Goal: Navigation & Orientation: Find specific page/section

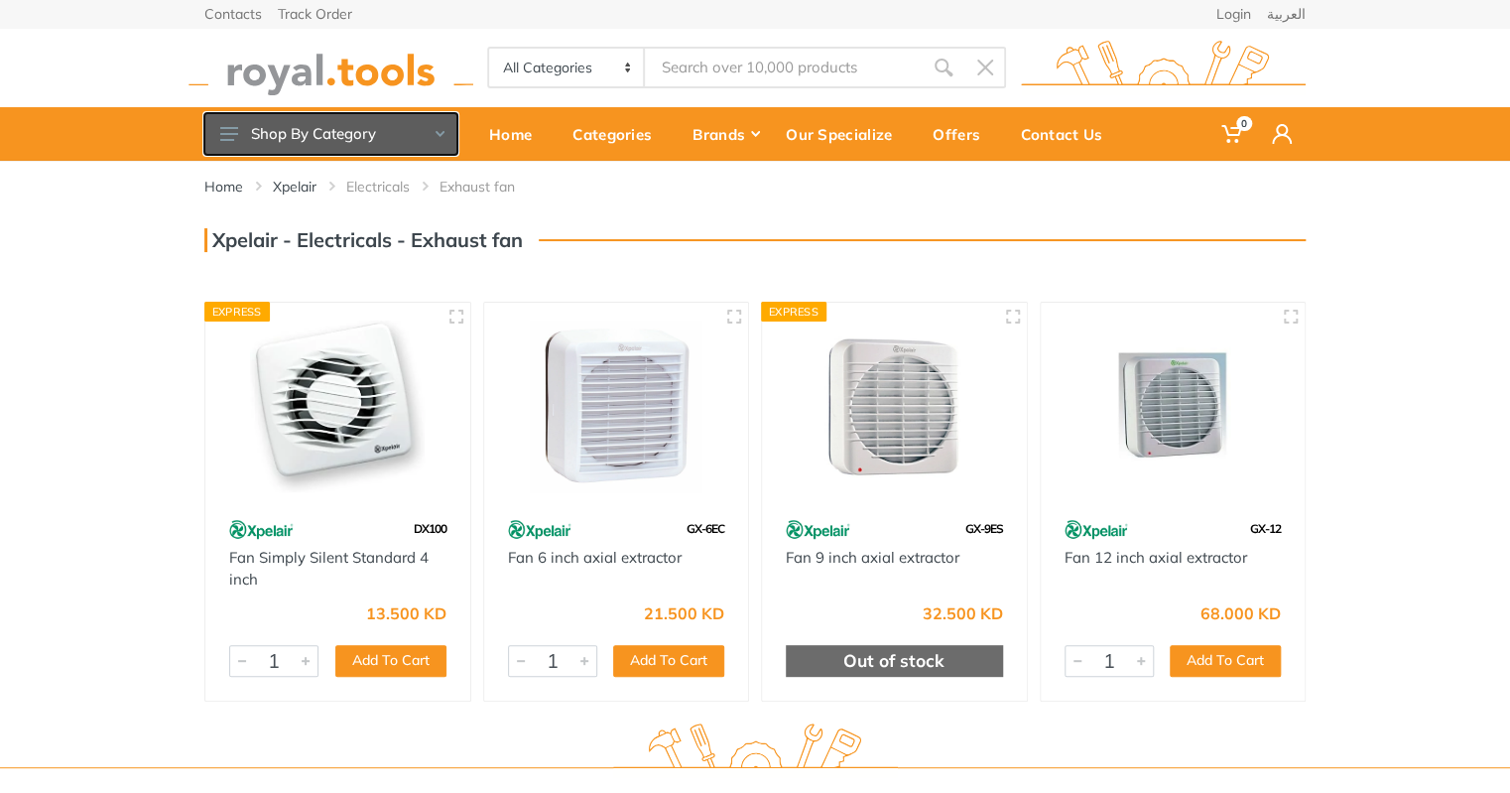
click at [444, 141] on button "Shop By Category" at bounding box center [330, 134] width 253 height 42
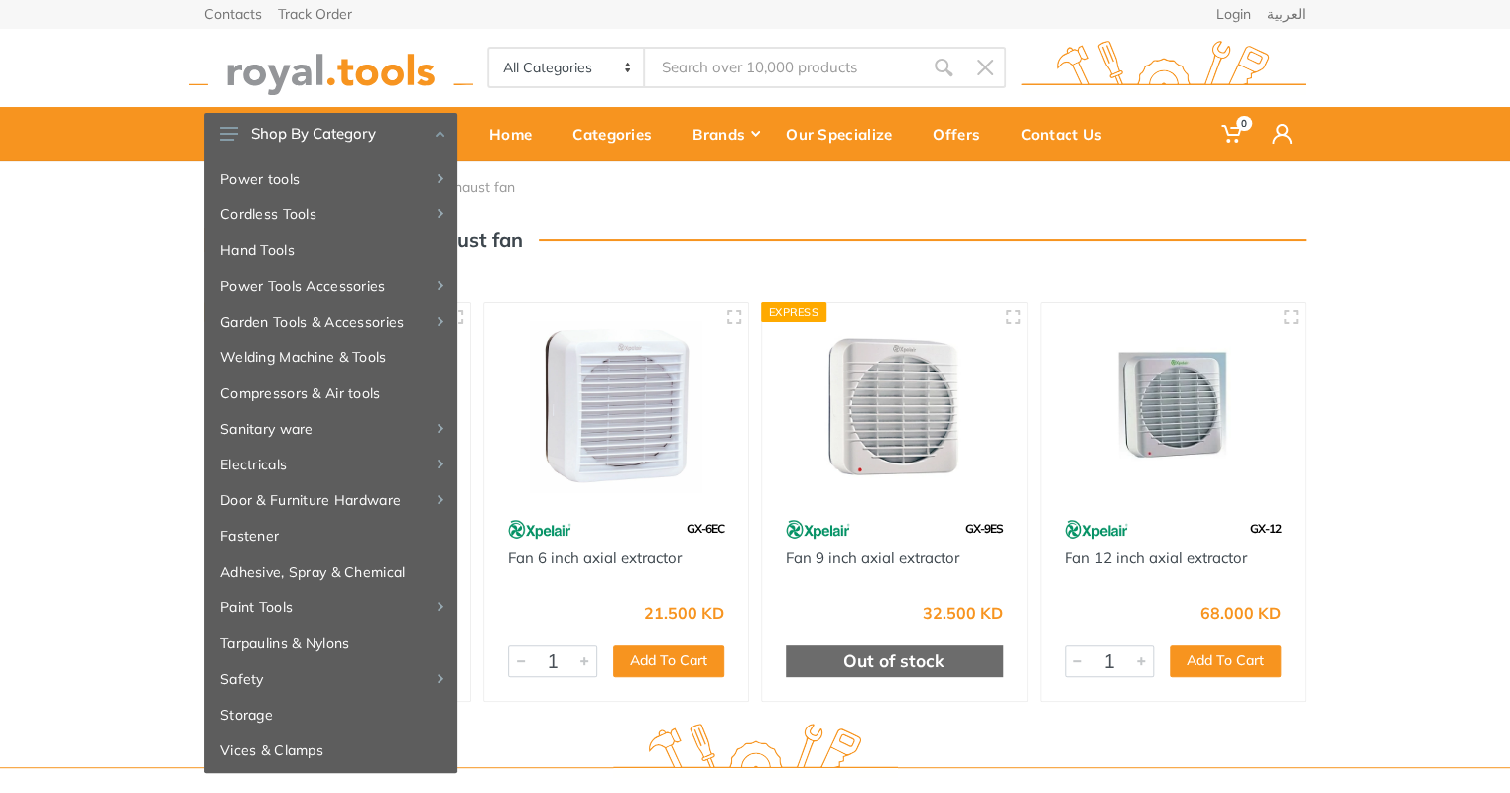
click at [638, 207] on div "Home Xpelair Electricals Exhaust fan" at bounding box center [754, 194] width 1131 height 67
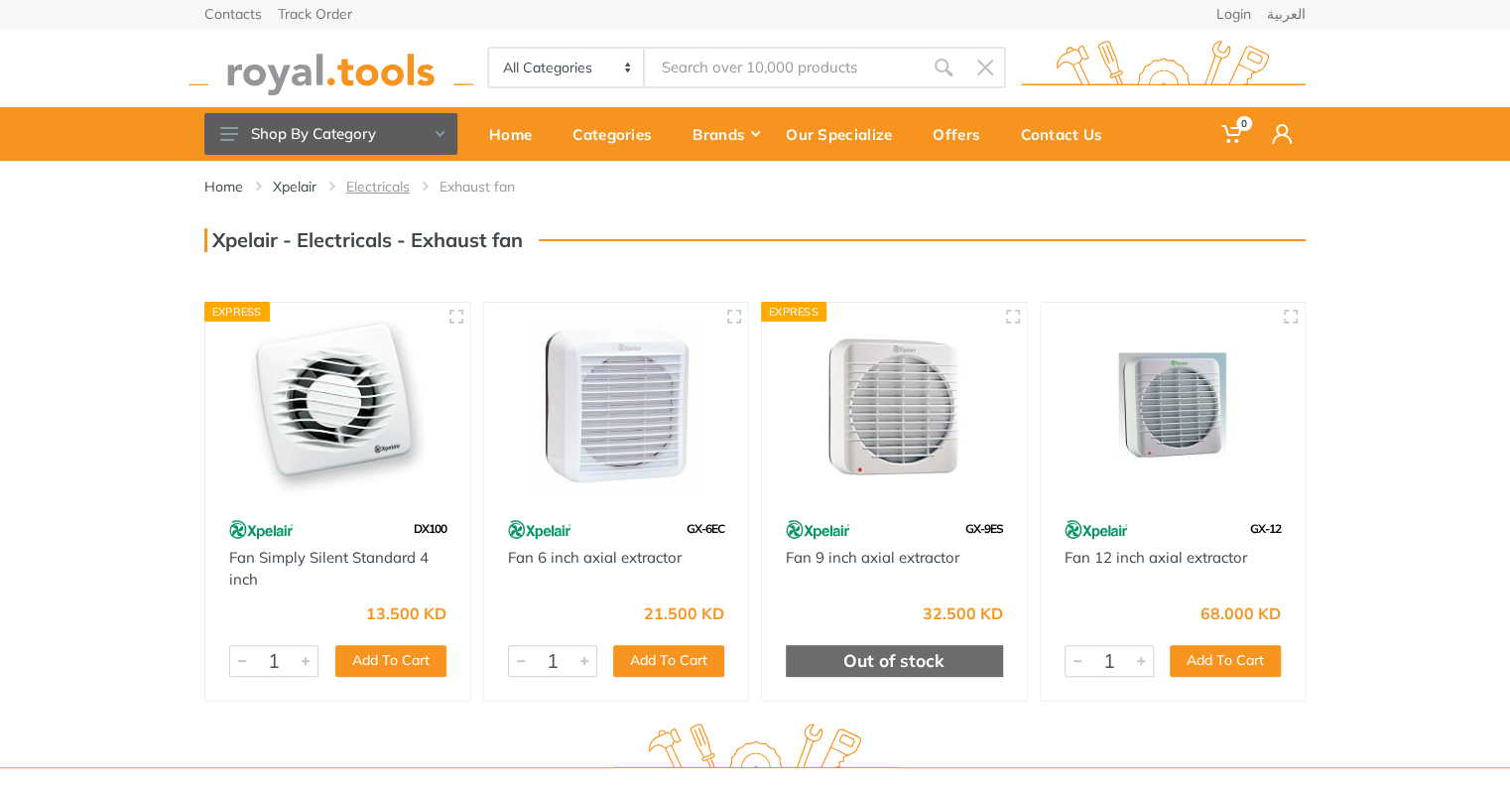
click at [392, 185] on link "Electricals" at bounding box center [377, 187] width 63 height 20
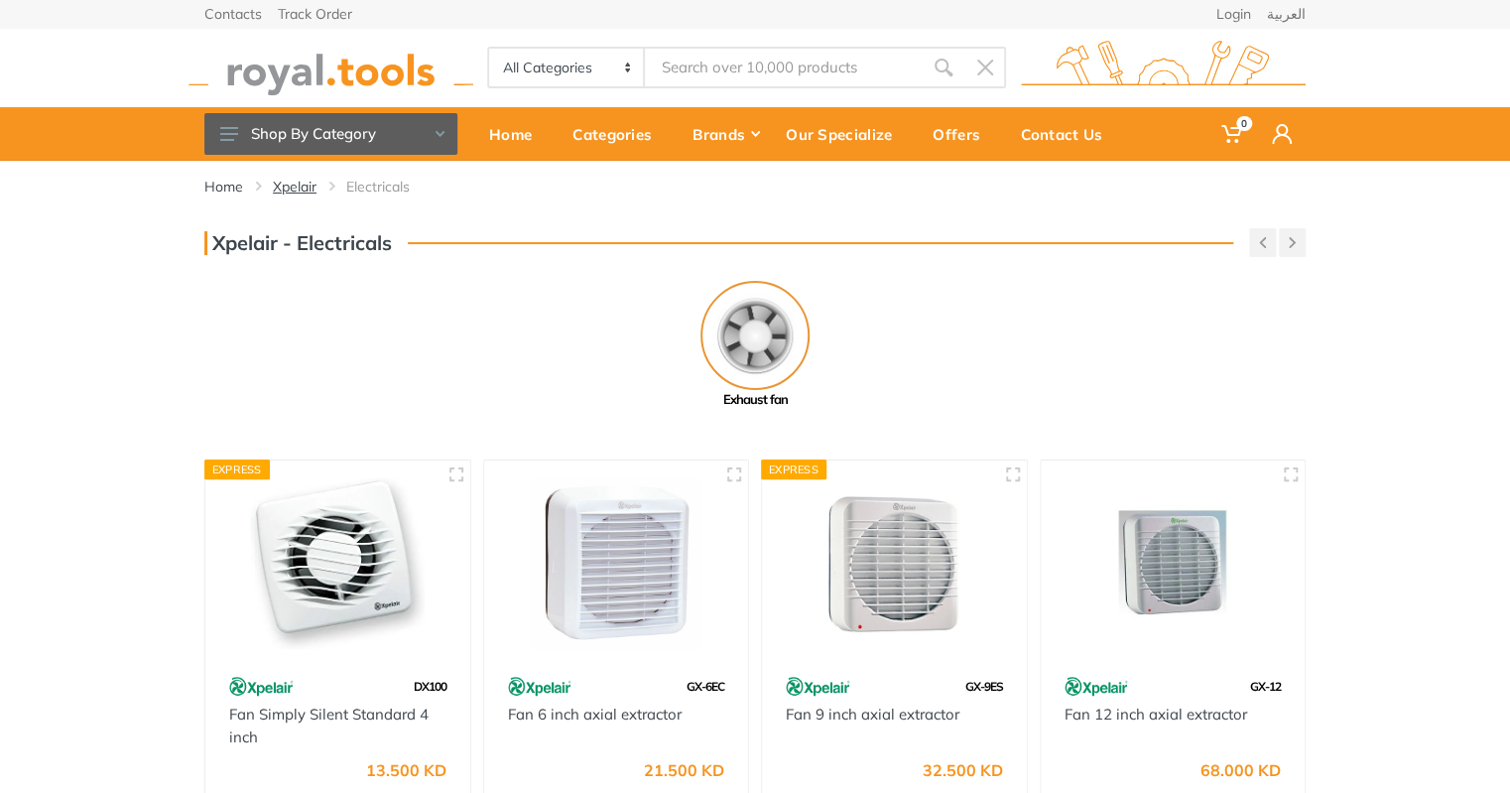
click at [290, 184] on link "Xpelair" at bounding box center [295, 187] width 44 height 20
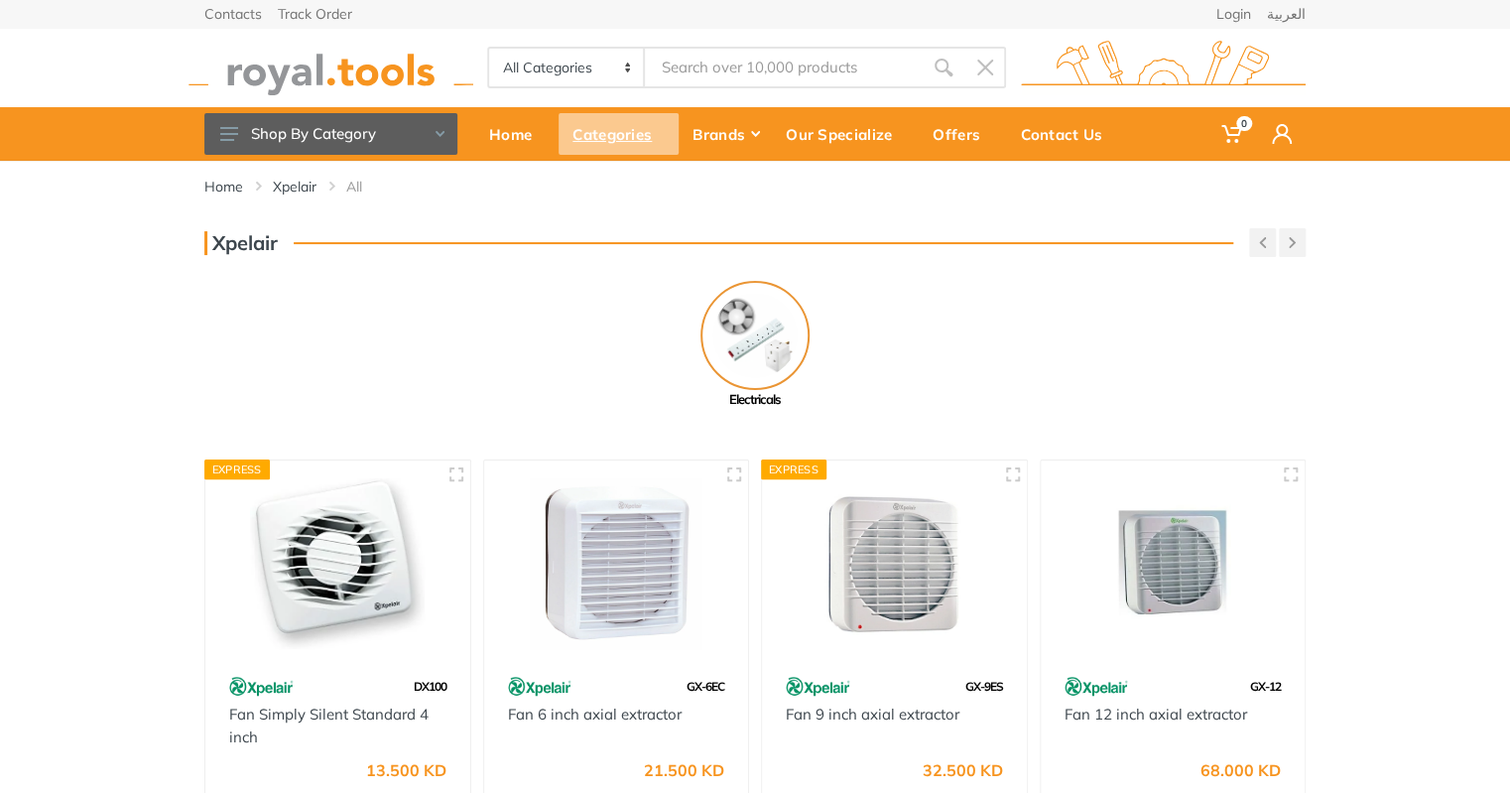
click at [646, 139] on div "Categories" at bounding box center [618, 134] width 120 height 42
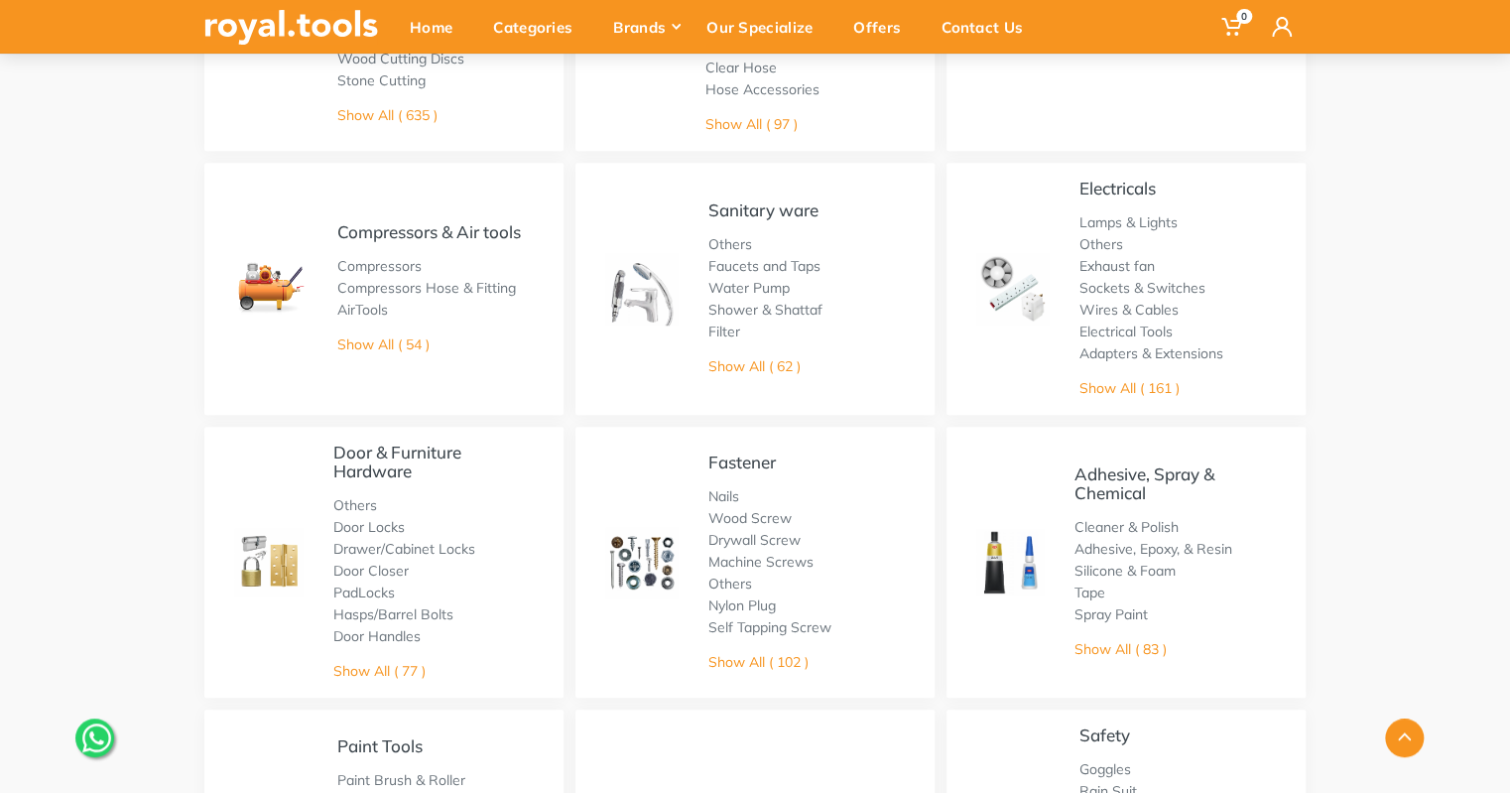
scroll to position [595, 0]
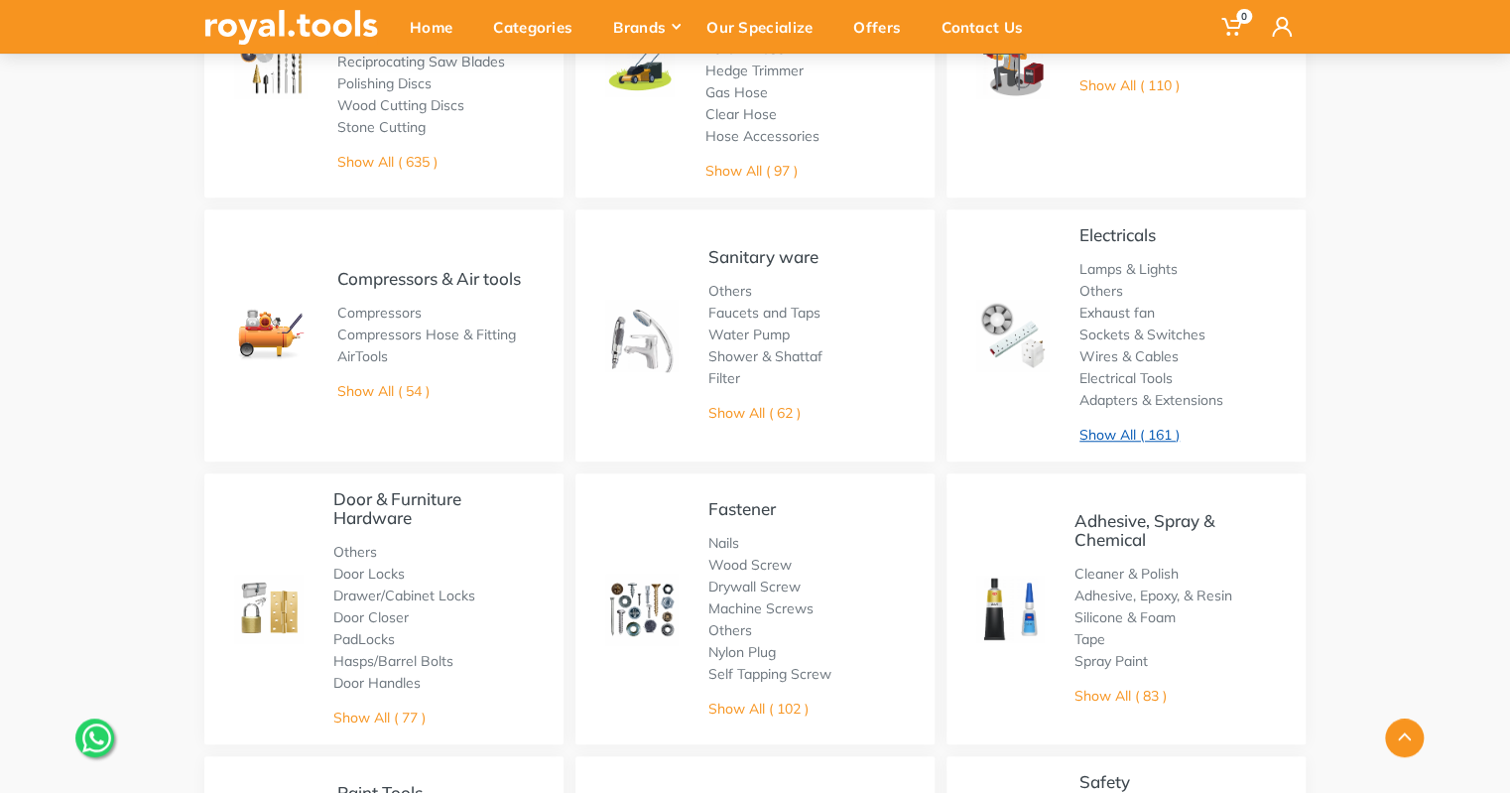
click at [1121, 432] on link "Show All ( 161 )" at bounding box center [1129, 435] width 100 height 18
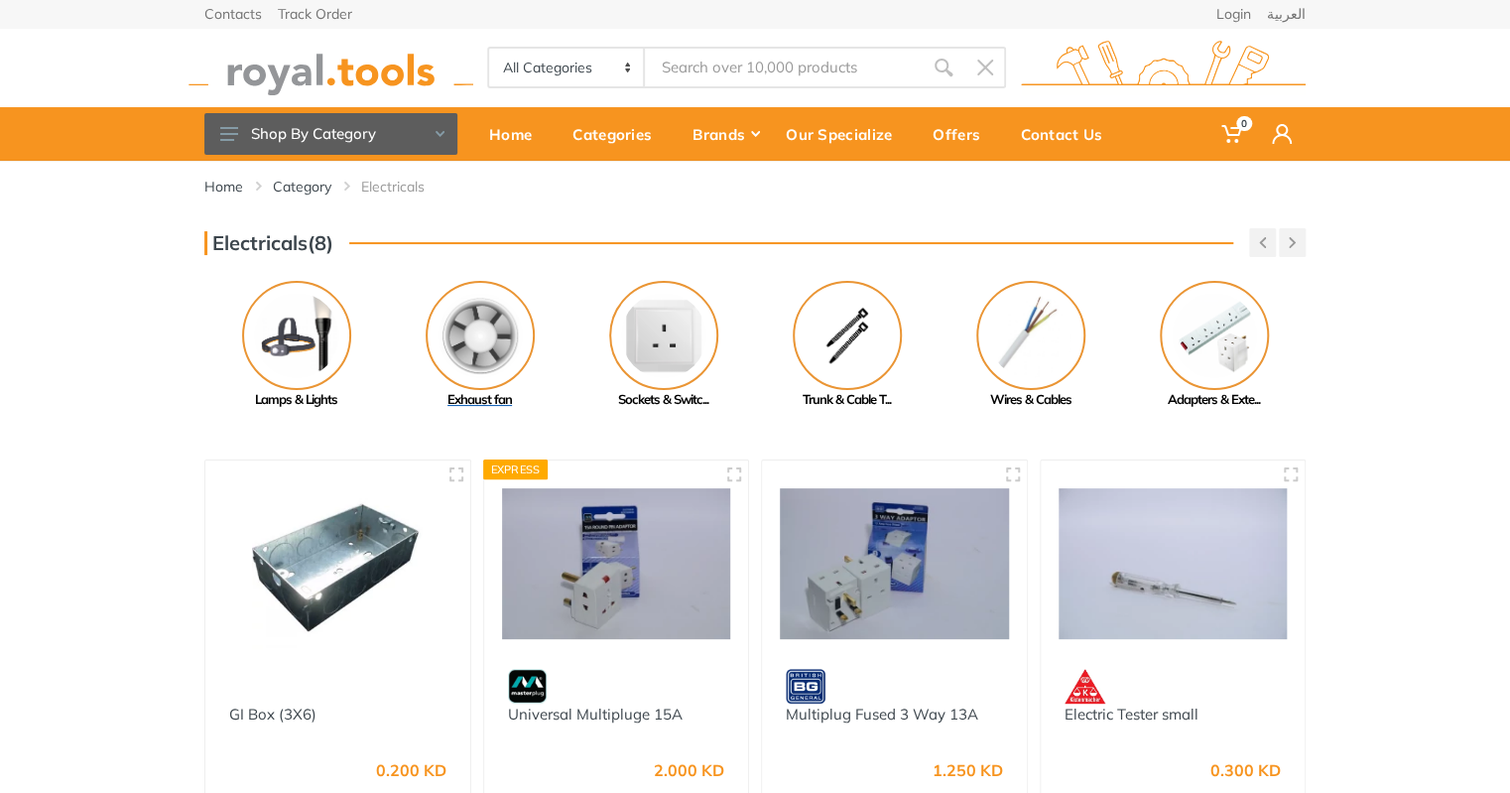
click at [446, 320] on img at bounding box center [480, 335] width 109 height 109
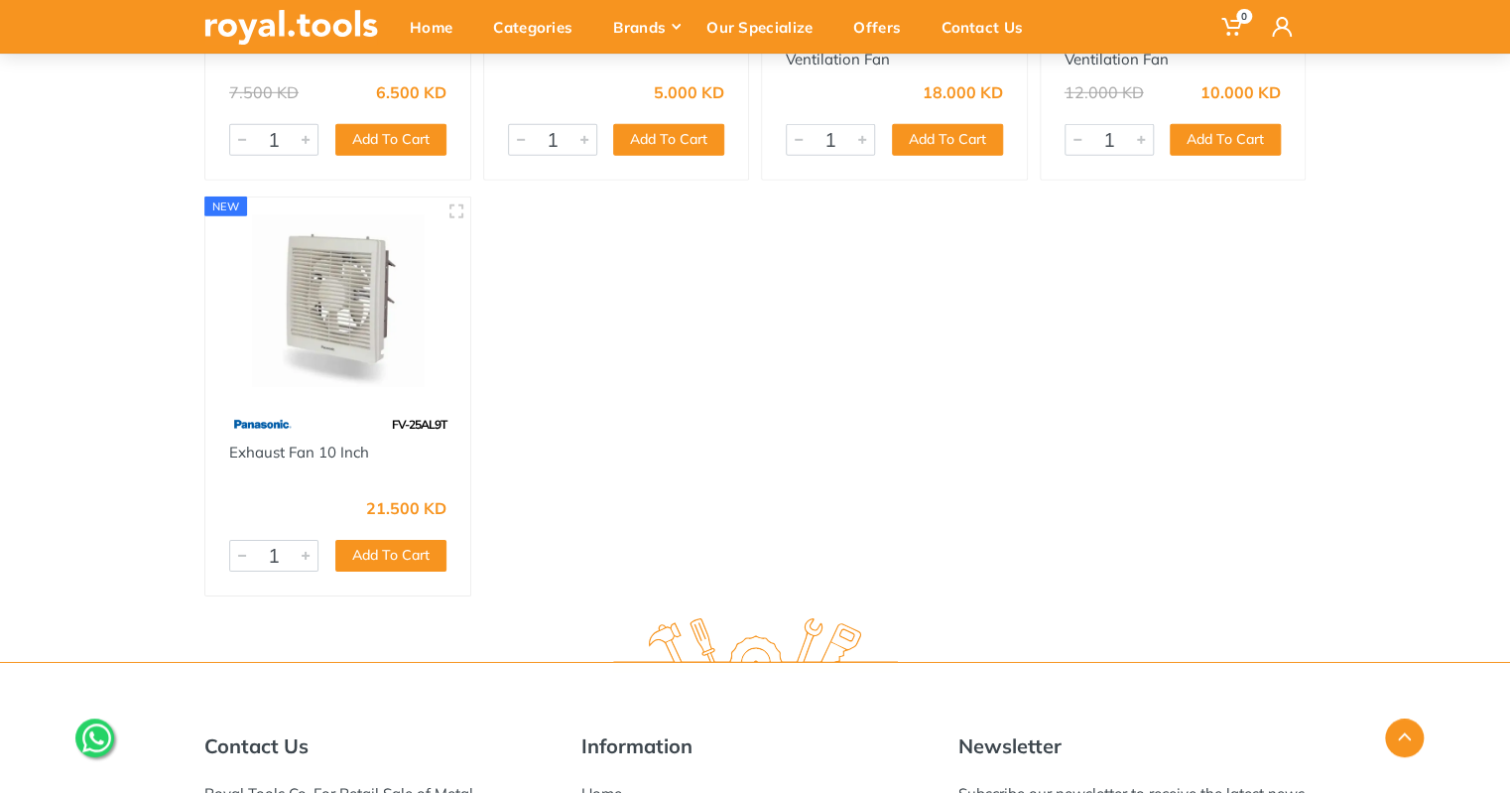
scroll to position [3075, 0]
